Goal: Information Seeking & Learning: Understand process/instructions

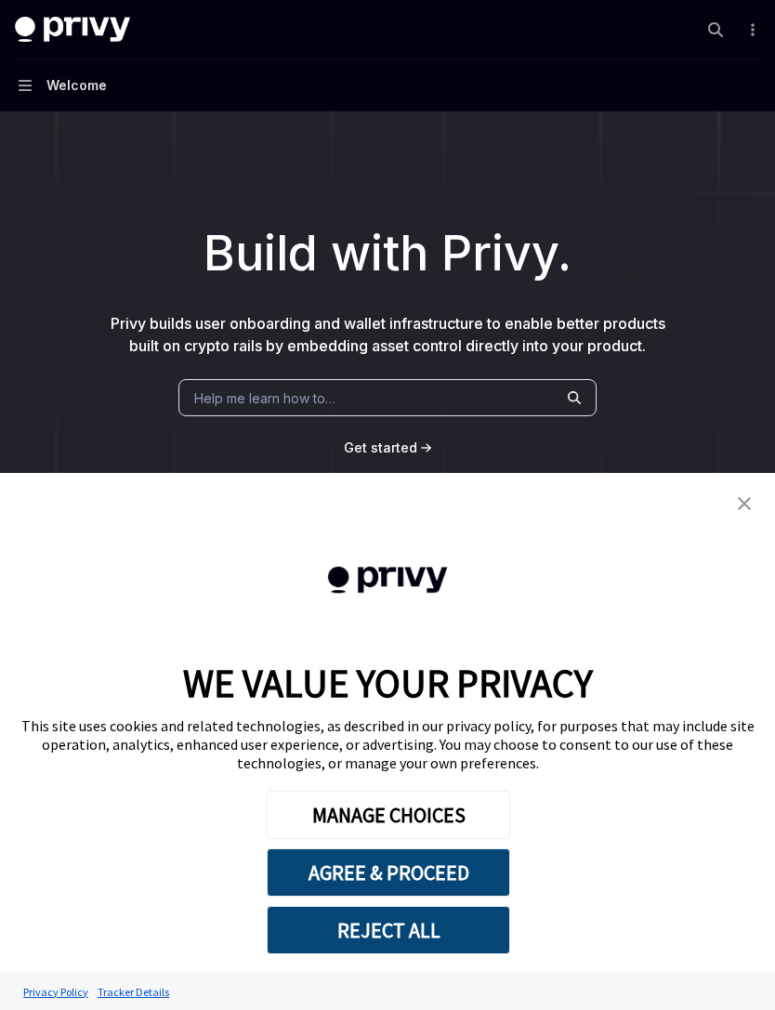
click at [48, 104] on button "Navigation Welcome" at bounding box center [387, 85] width 775 height 52
type textarea "*"
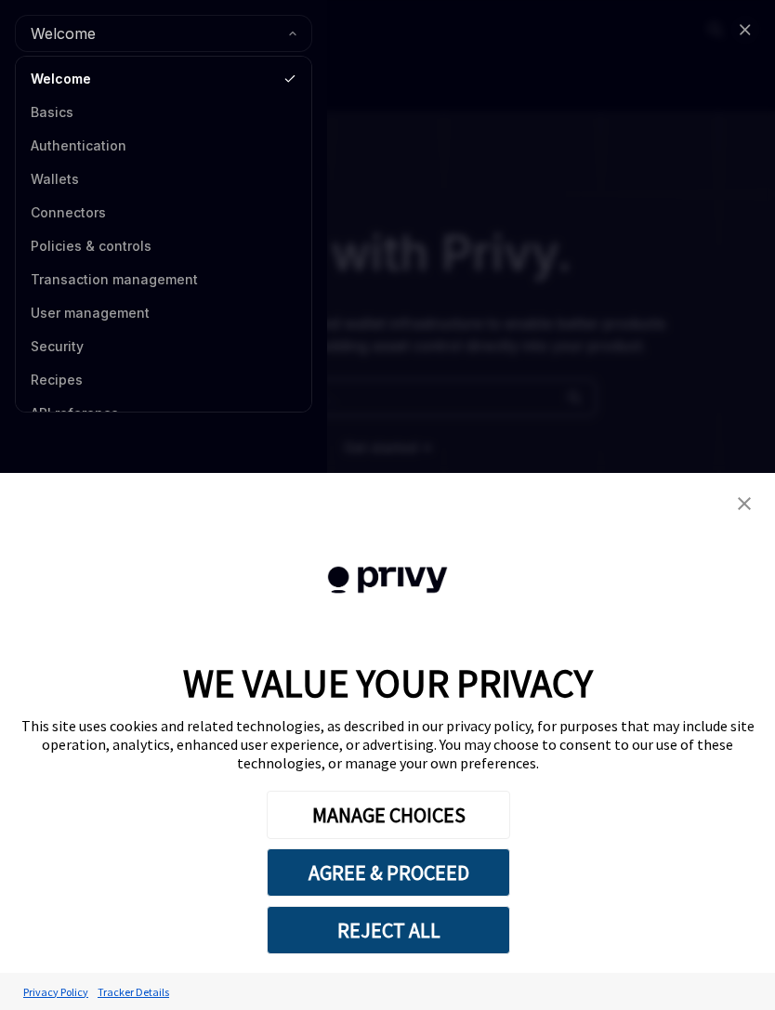
click at [427, 937] on button "REJECT ALL" at bounding box center [388, 930] width 243 height 48
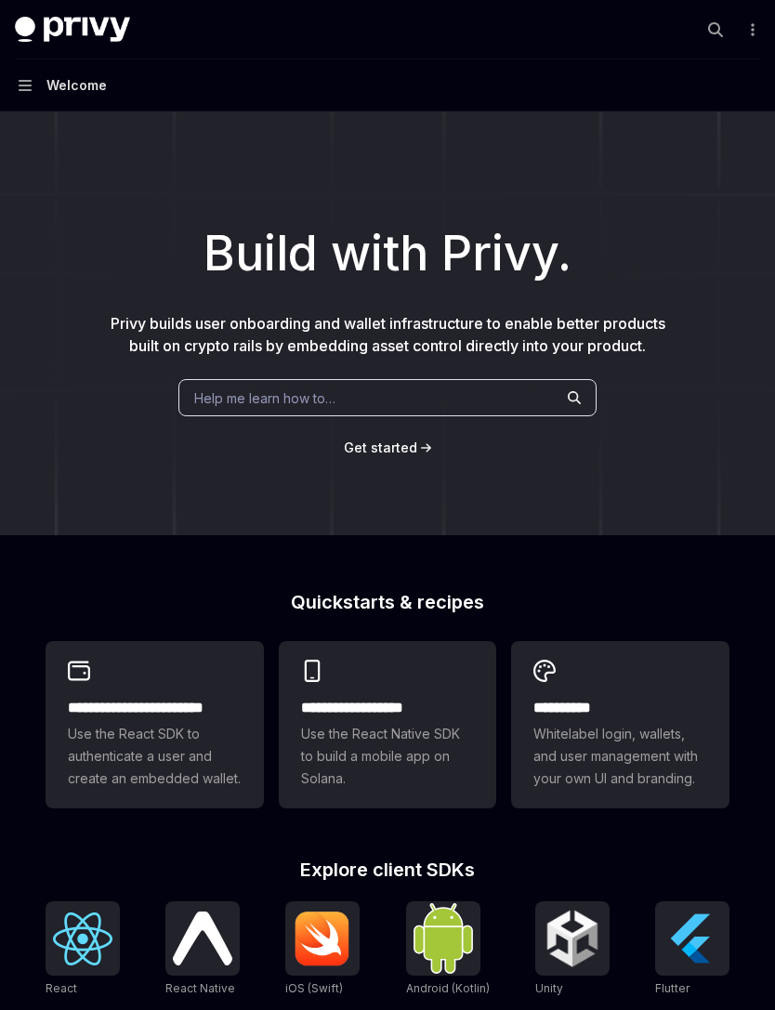
click at [35, 92] on button "Navigation Welcome" at bounding box center [387, 85] width 775 height 52
click at [398, 448] on span "Get started" at bounding box center [380, 447] width 73 height 16
type textarea "*"
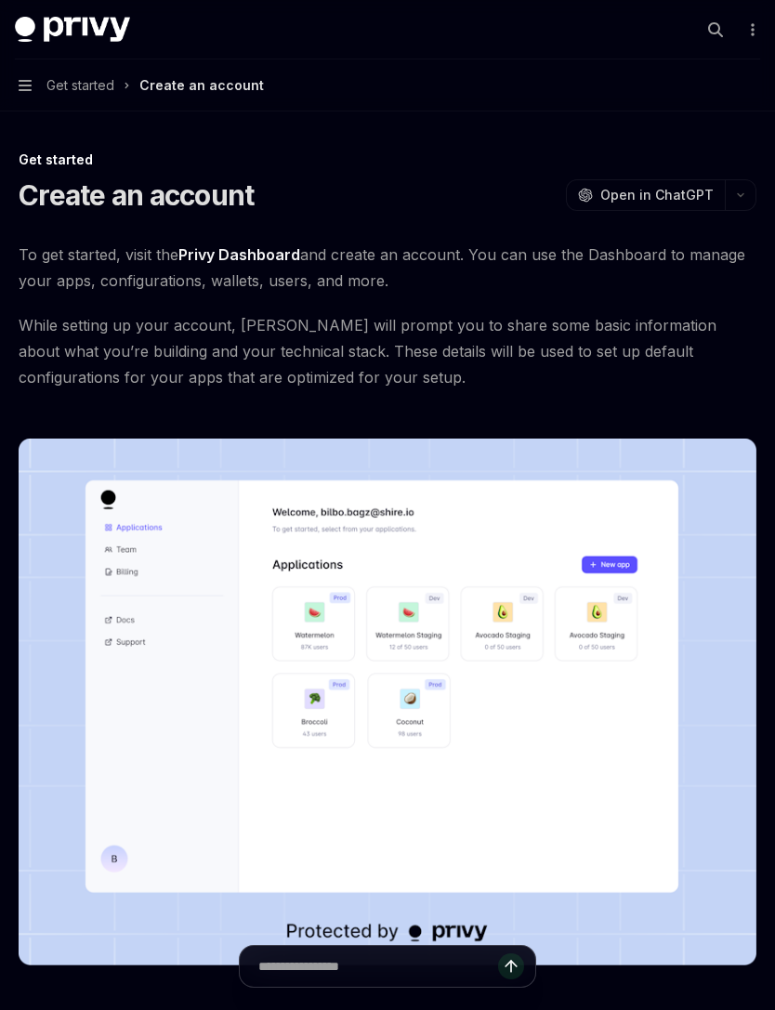
click at [32, 94] on button "Navigation Get started Create an account" at bounding box center [387, 85] width 775 height 52
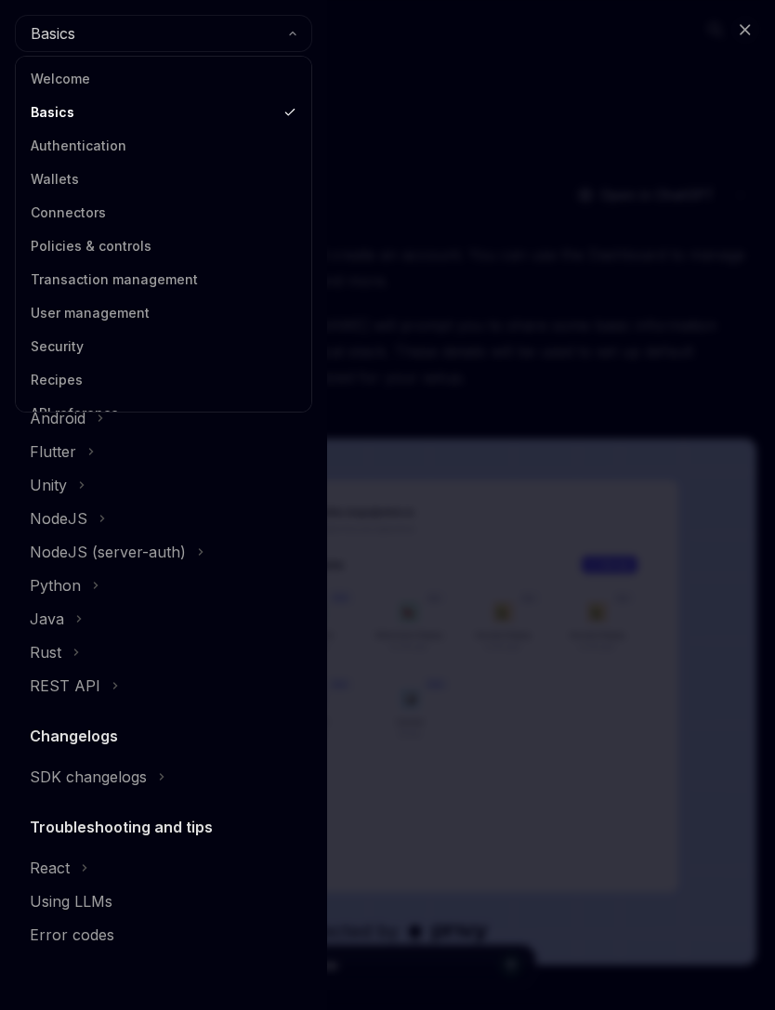
click at [234, 77] on link "Welcome" at bounding box center [163, 78] width 284 height 33
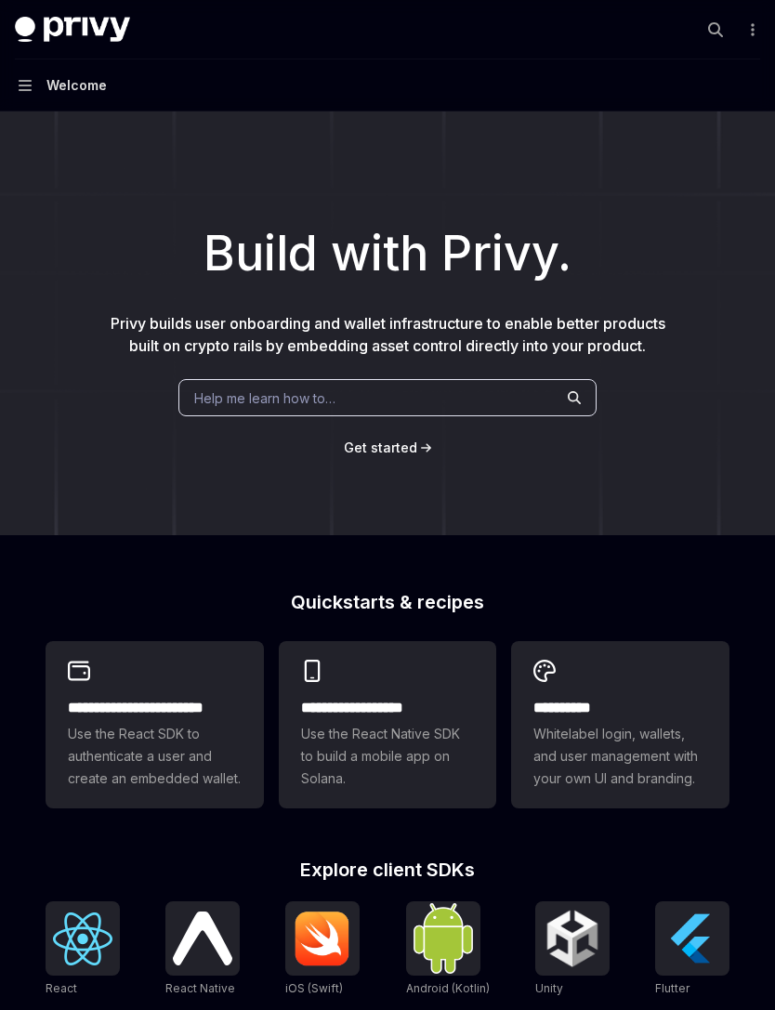
click at [18, 91] on button "Navigation Welcome" at bounding box center [387, 85] width 775 height 52
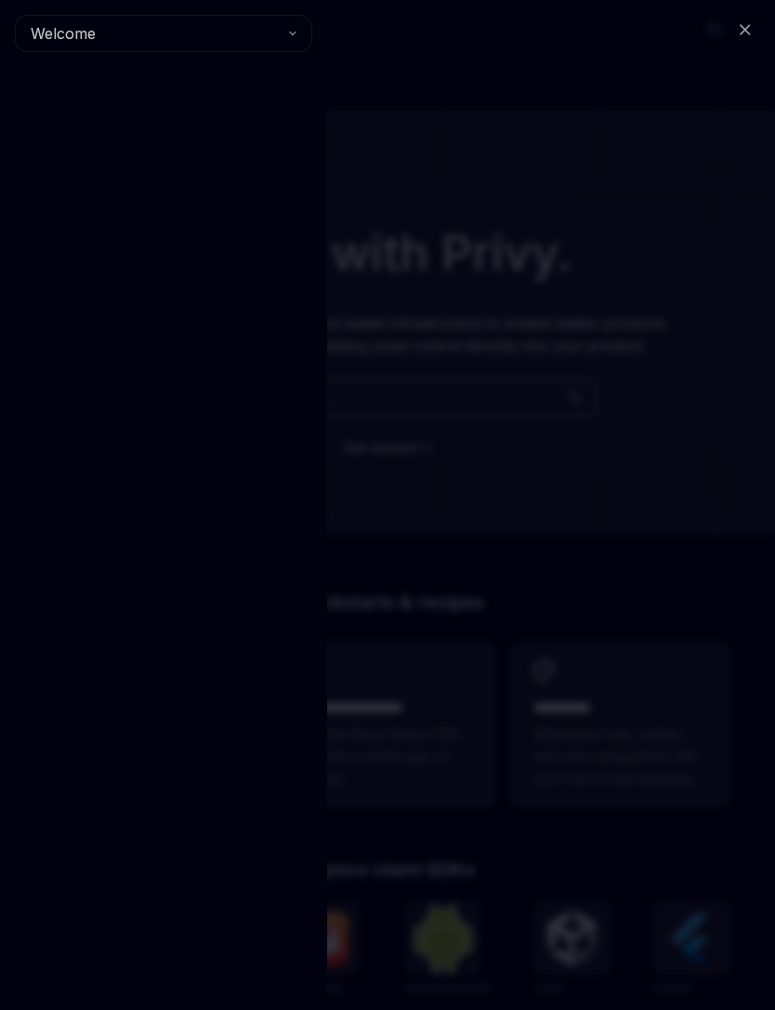
type textarea "*"
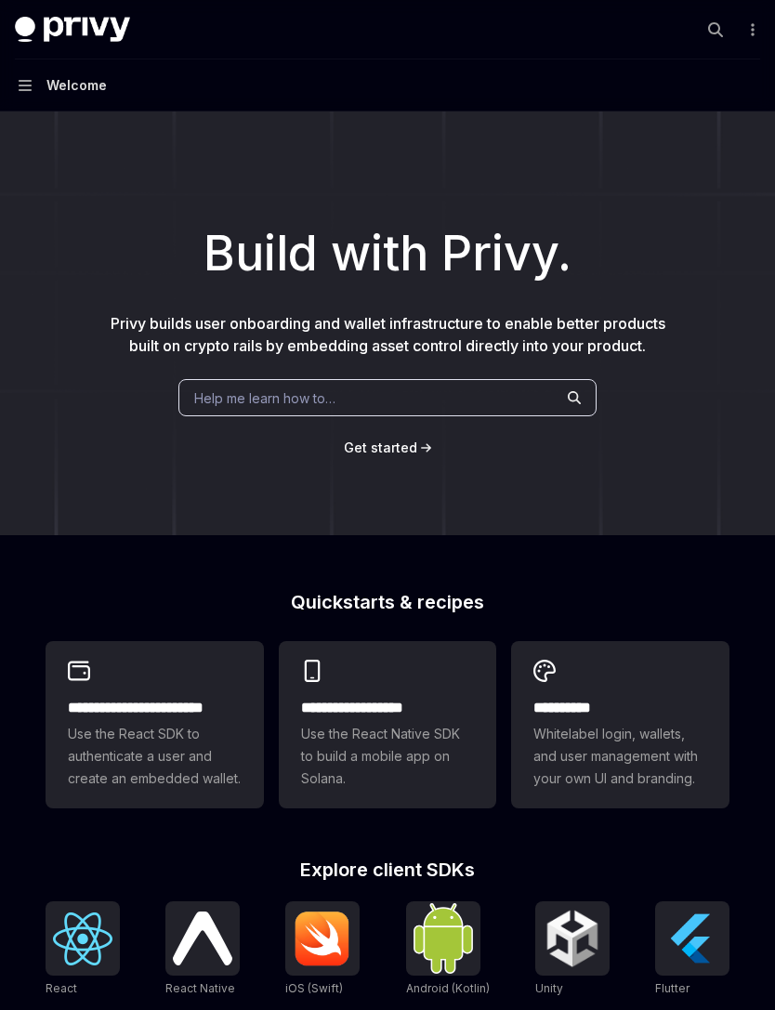
click at [748, 30] on icon "More actions" at bounding box center [752, 29] width 15 height 15
click at [31, 85] on icon "button" at bounding box center [25, 85] width 13 height 11
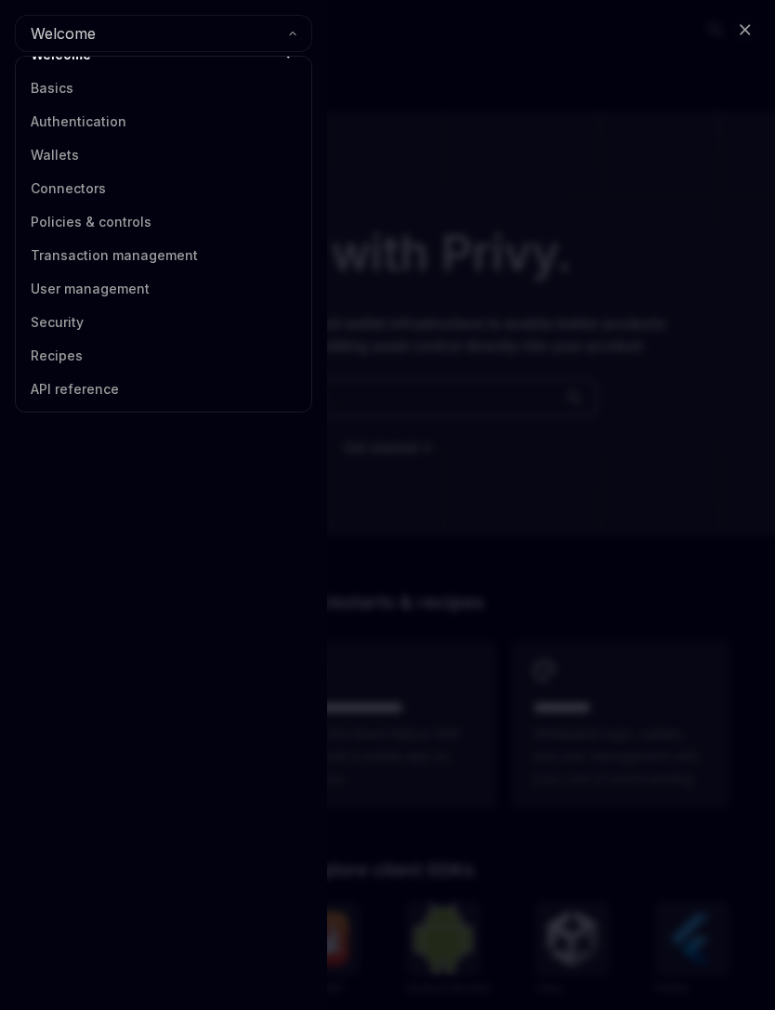
scroll to position [24, 0]
click at [164, 257] on link "Transaction management" at bounding box center [163, 255] width 284 height 33
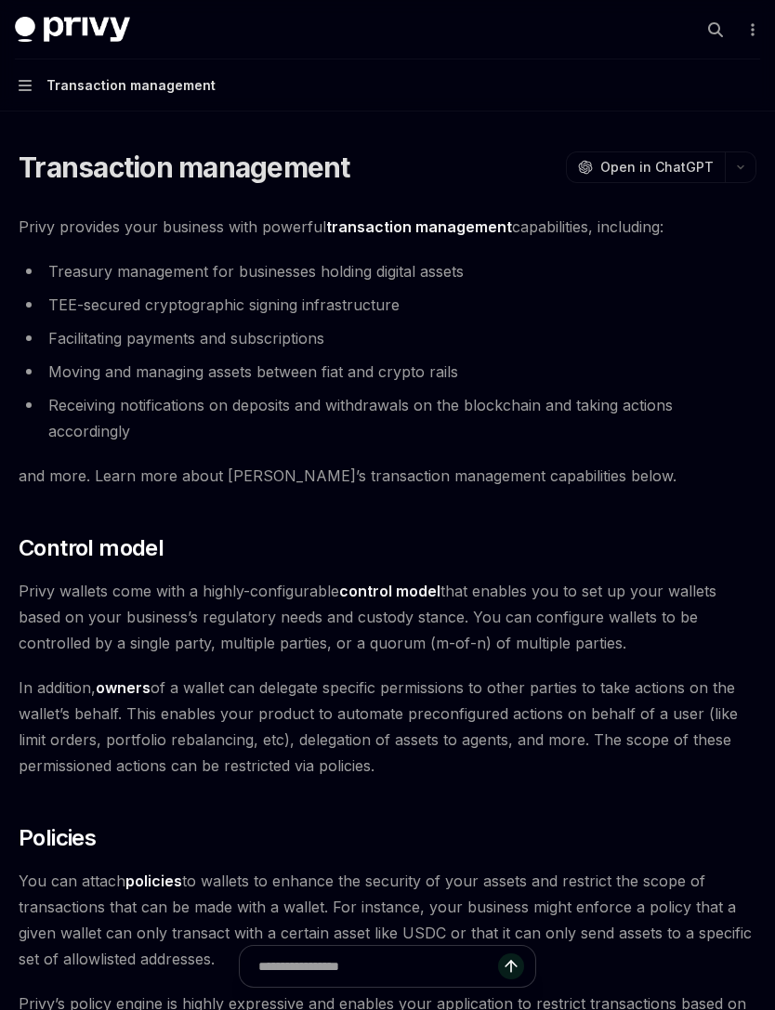
click at [24, 101] on button "Navigation Transaction management" at bounding box center [387, 85] width 775 height 52
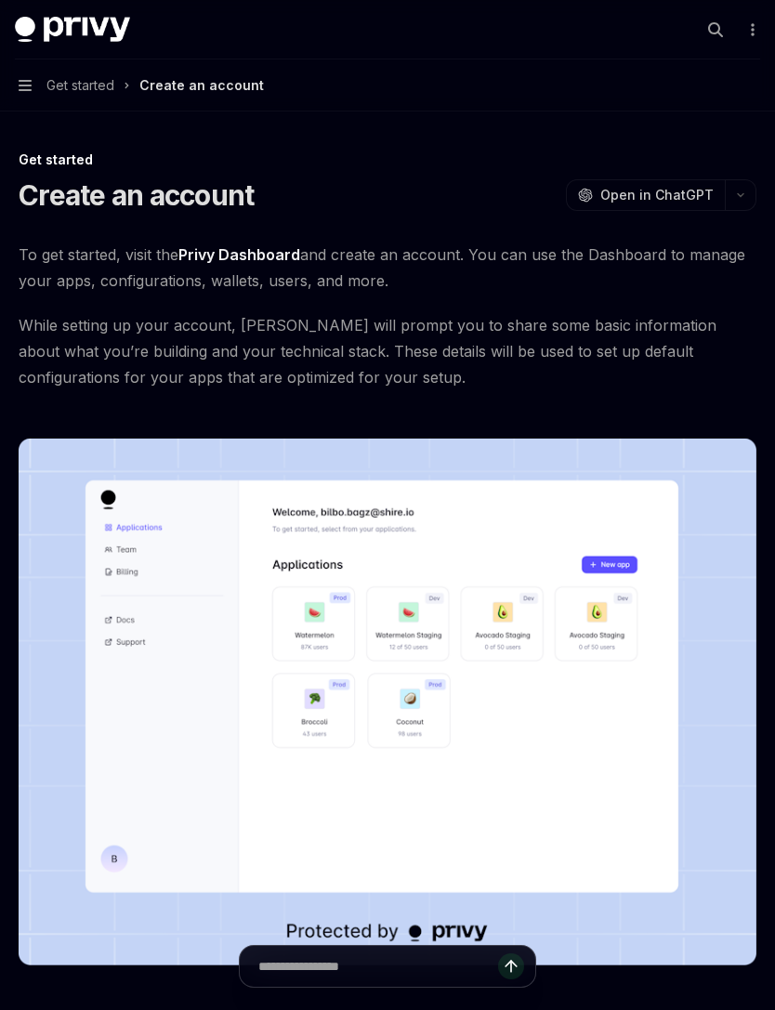
type textarea "*"
